Goal: Task Accomplishment & Management: Use online tool/utility

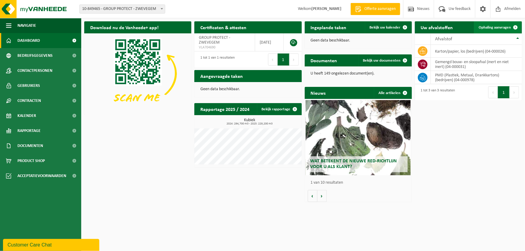
click at [502, 27] on span "Ophaling aanvragen" at bounding box center [495, 28] width 32 height 4
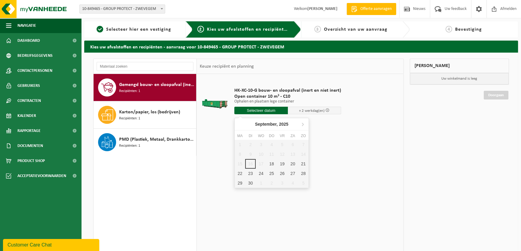
click at [247, 108] on input "text" at bounding box center [261, 111] width 54 height 8
click at [270, 166] on div "18" at bounding box center [271, 164] width 11 height 10
type input "Van 2025-09-18"
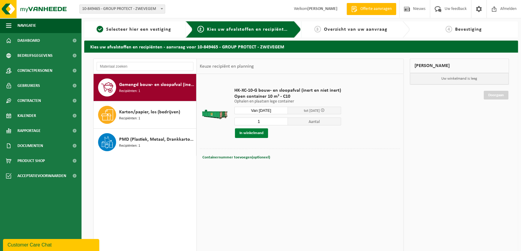
click at [253, 133] on button "In winkelmand" at bounding box center [251, 134] width 33 height 10
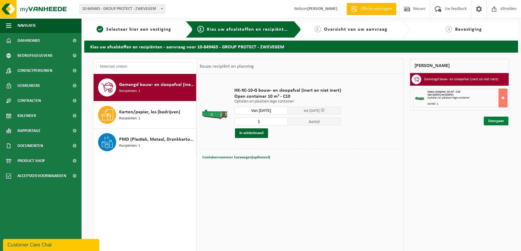
click at [494, 120] on link "Doorgaan" at bounding box center [496, 121] width 25 height 9
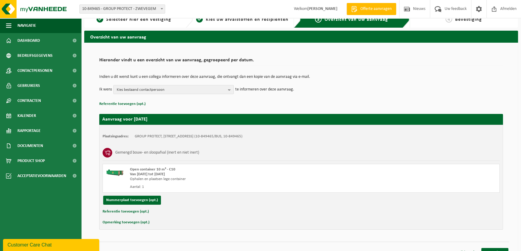
scroll to position [18, 0]
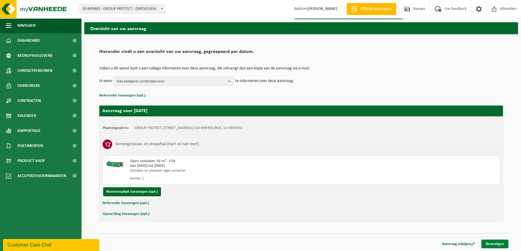
click at [495, 244] on link "Bevestigen" at bounding box center [495, 244] width 27 height 9
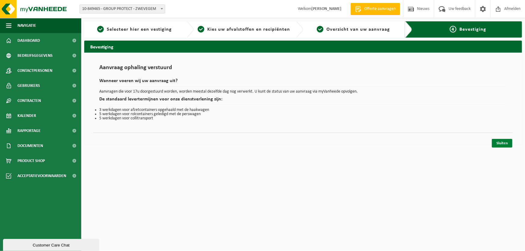
click at [501, 141] on link "Sluiten" at bounding box center [502, 143] width 20 height 9
